Goal: Register for event/course

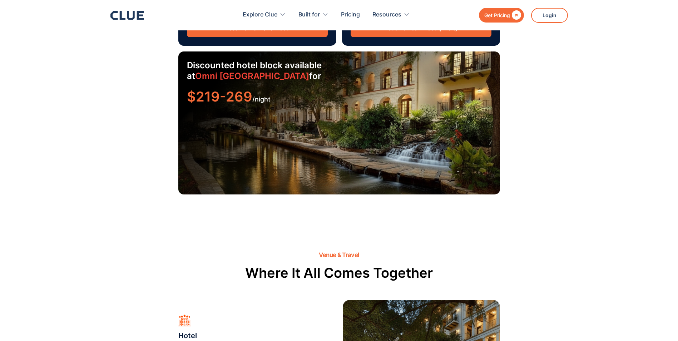
scroll to position [1287, 0]
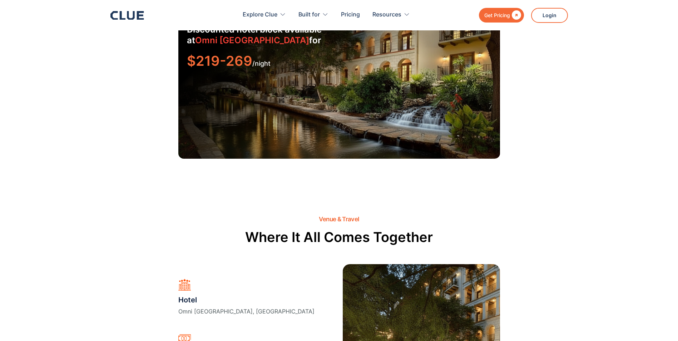
click at [222, 71] on div "Discounted hotel block available at [GEOGRAPHIC_DATA] for $219-269 /night" at bounding box center [339, 87] width 322 height 143
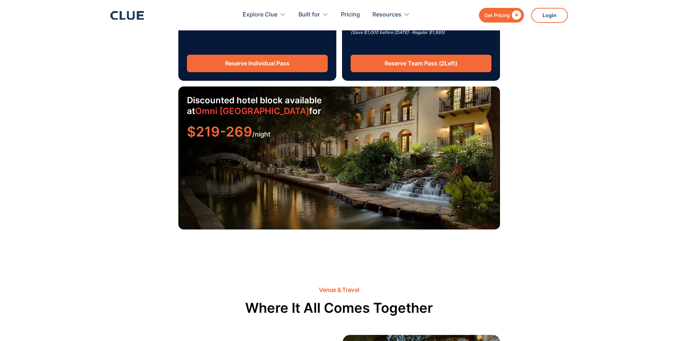
scroll to position [1215, 0]
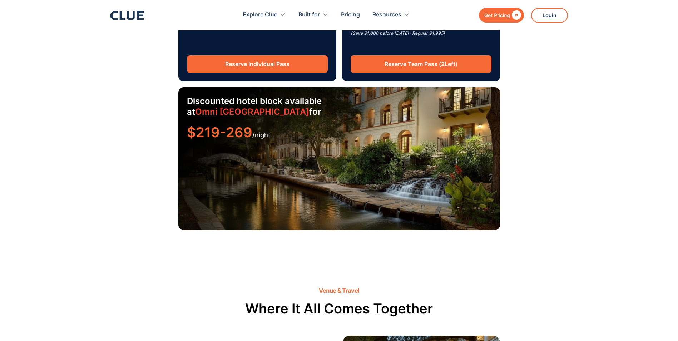
click at [242, 96] on h3 "Discounted hotel block available at [GEOGRAPHIC_DATA] for" at bounding box center [258, 106] width 143 height 21
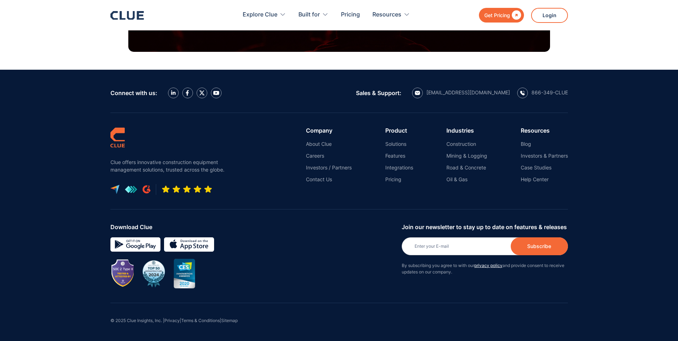
scroll to position [2712, 0]
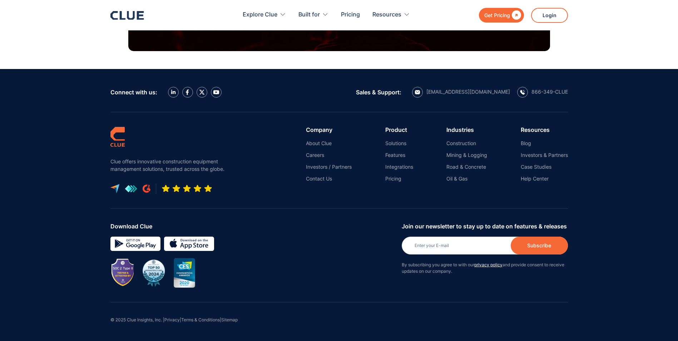
click at [130, 15] on icon at bounding box center [127, 15] width 34 height 9
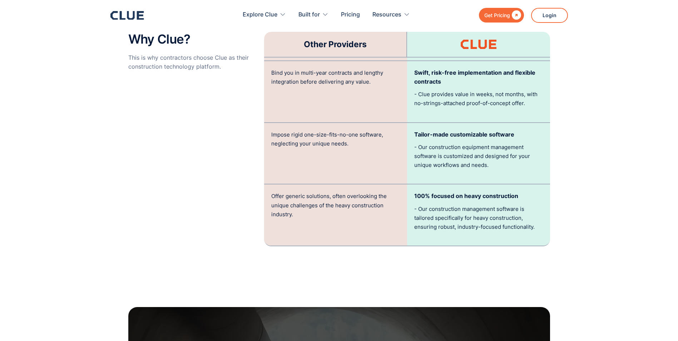
scroll to position [1644, 0]
